Goal: Task Accomplishment & Management: Complete application form

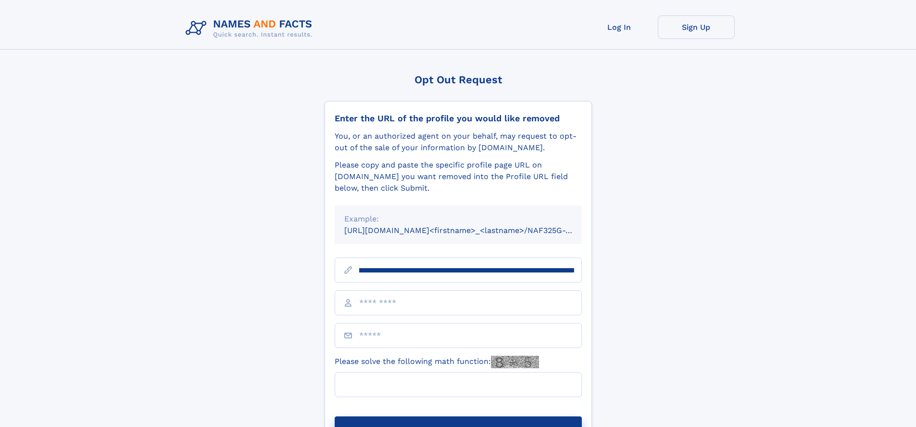
scroll to position [0, 111]
type input "**********"
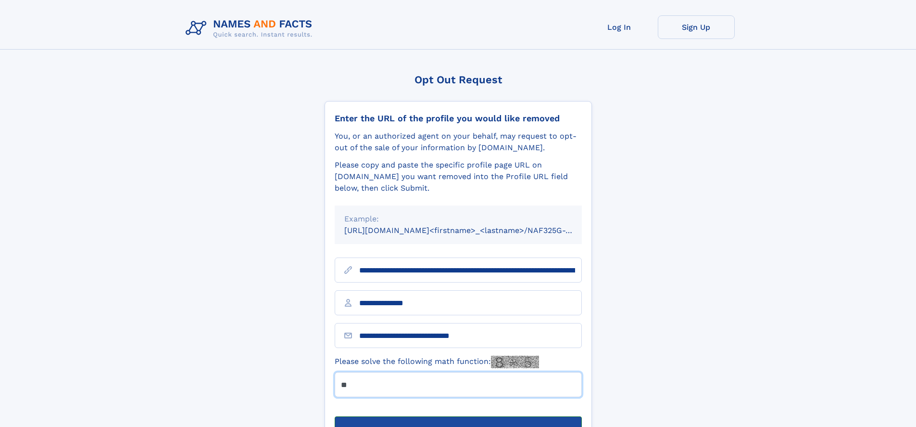
type input "**"
click at [458, 416] on button "Submit Opt Out Request" at bounding box center [458, 431] width 247 height 31
